Goal: Book appointment/travel/reservation

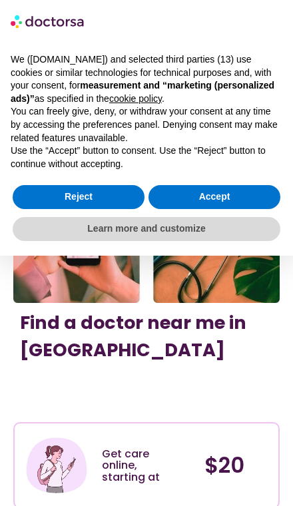
scroll to position [88, 0]
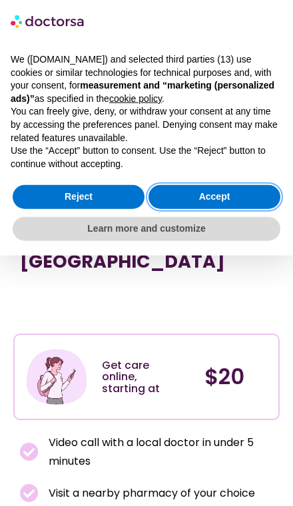
click at [222, 196] on button "Accept" at bounding box center [214, 197] width 132 height 24
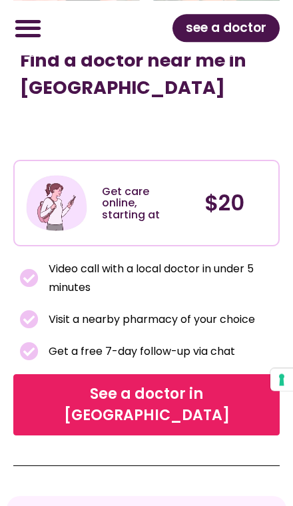
scroll to position [261, 0]
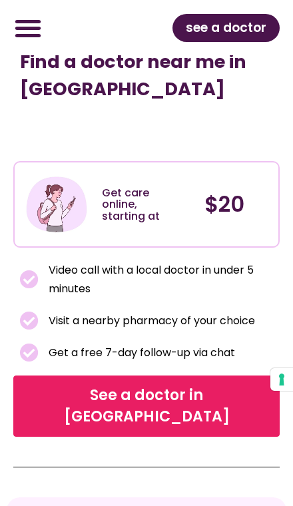
click at [238, 392] on span "See a doctor in [GEOGRAPHIC_DATA]" at bounding box center [146, 405] width 247 height 43
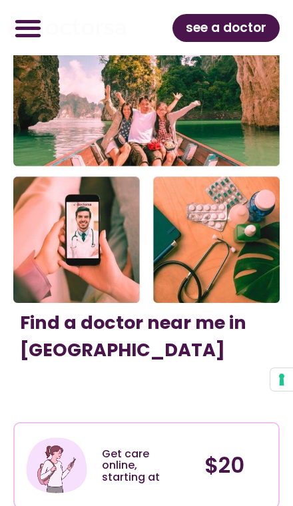
scroll to position [297, 0]
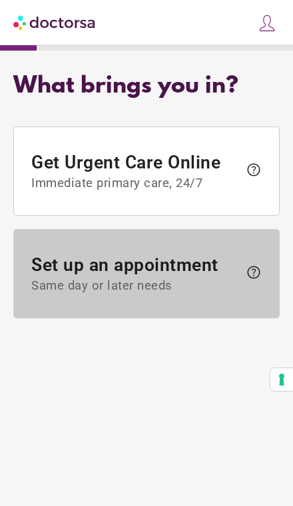
click at [204, 291] on span "Same day or later needs" at bounding box center [134, 285] width 207 height 15
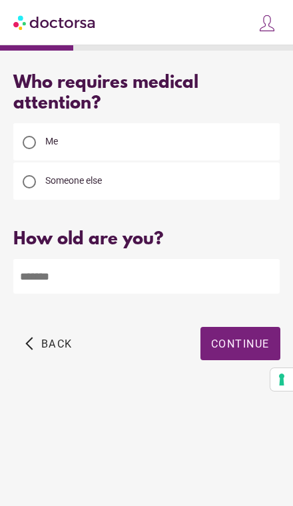
click at [223, 293] on input "number" at bounding box center [146, 276] width 266 height 35
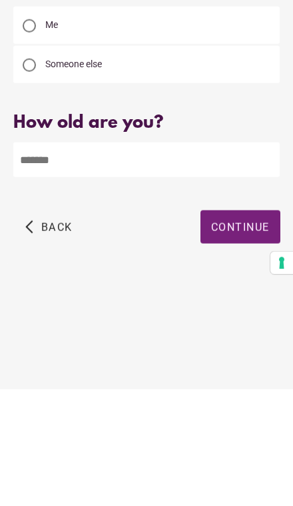
type input "**"
click at [241, 327] on span "button" at bounding box center [240, 343] width 80 height 33
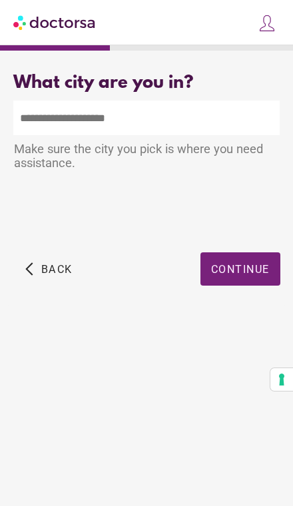
click at [157, 124] on input "text" at bounding box center [146, 117] width 266 height 35
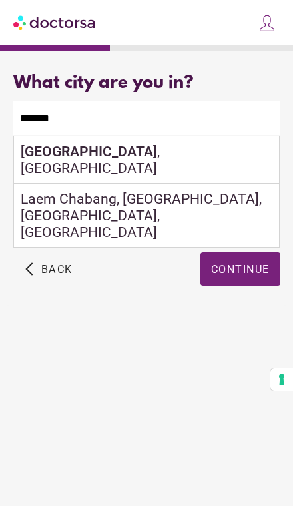
click at [185, 155] on div "Bangkok , Thailand" at bounding box center [146, 159] width 265 height 47
type input "**********"
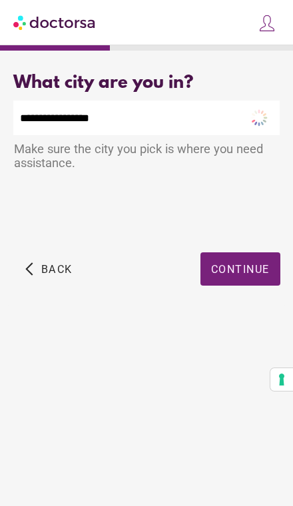
click at [246, 283] on span "button" at bounding box center [240, 268] width 80 height 33
